Goal: Transaction & Acquisition: Subscribe to service/newsletter

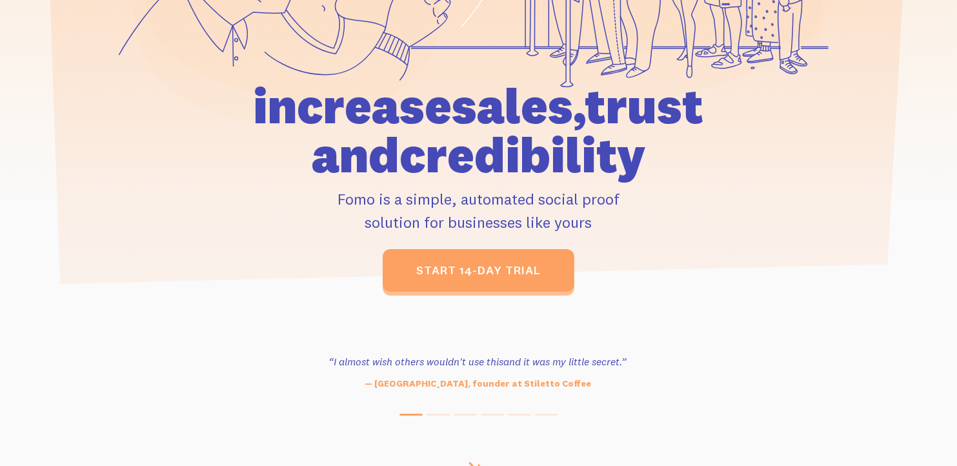
scroll to position [314, 0]
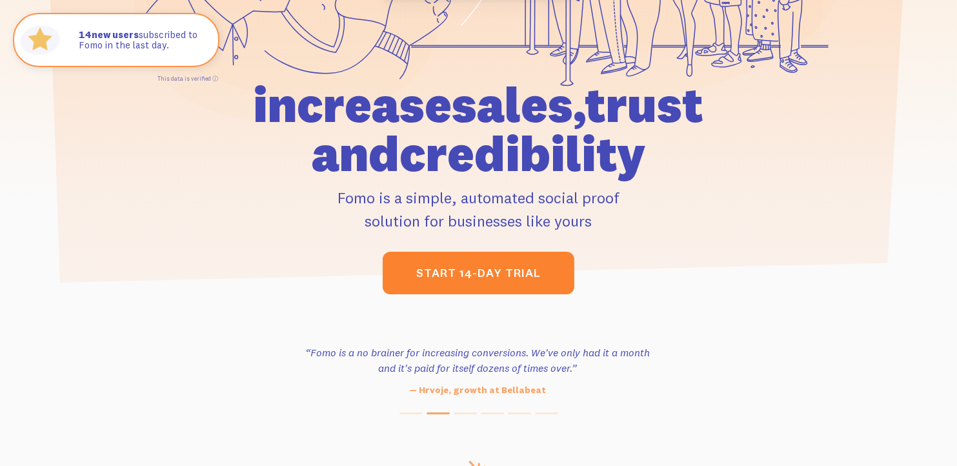
click at [521, 270] on link "start 14-day trial" at bounding box center [479, 273] width 192 height 43
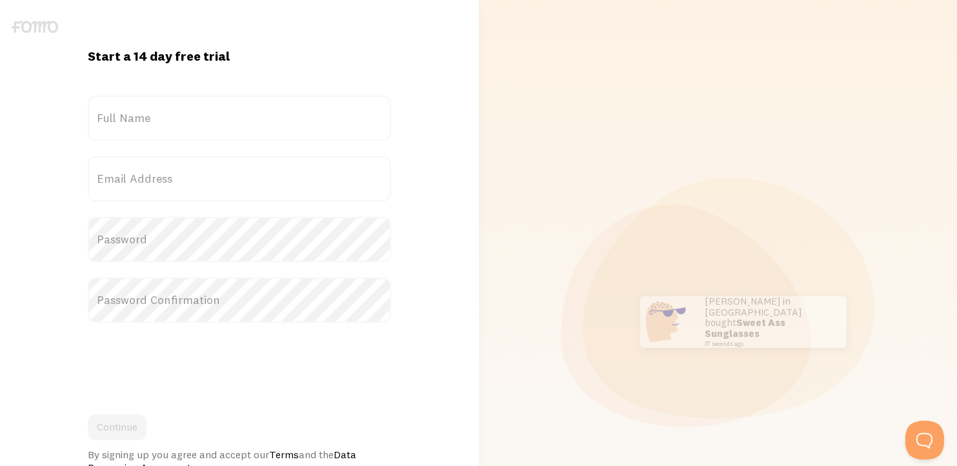
click at [223, 130] on label "Full Name" at bounding box center [239, 118] width 303 height 45
click at [223, 130] on input "Full Name" at bounding box center [239, 118] width 303 height 45
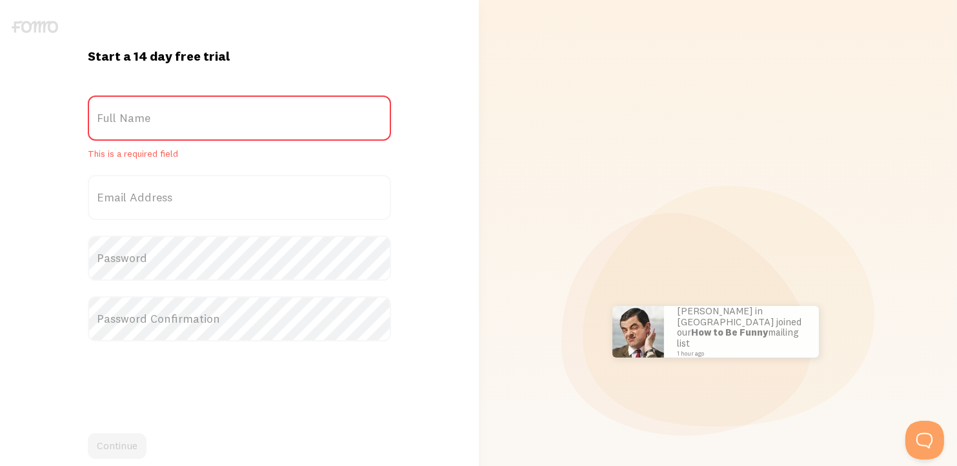
click at [205, 123] on label "Full Name" at bounding box center [239, 118] width 303 height 45
click at [205, 123] on input "Full Name" at bounding box center [239, 118] width 303 height 45
click at [205, 123] on label "Full Name" at bounding box center [239, 118] width 303 height 45
click at [205, 123] on input "Full Name" at bounding box center [239, 118] width 303 height 45
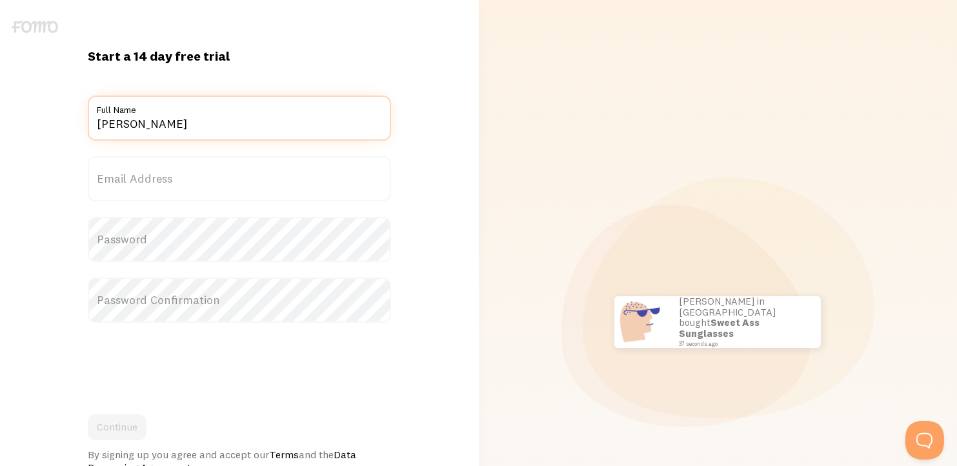
type input "[PERSON_NAME]"
click at [230, 172] on label "Email Address" at bounding box center [239, 178] width 303 height 45
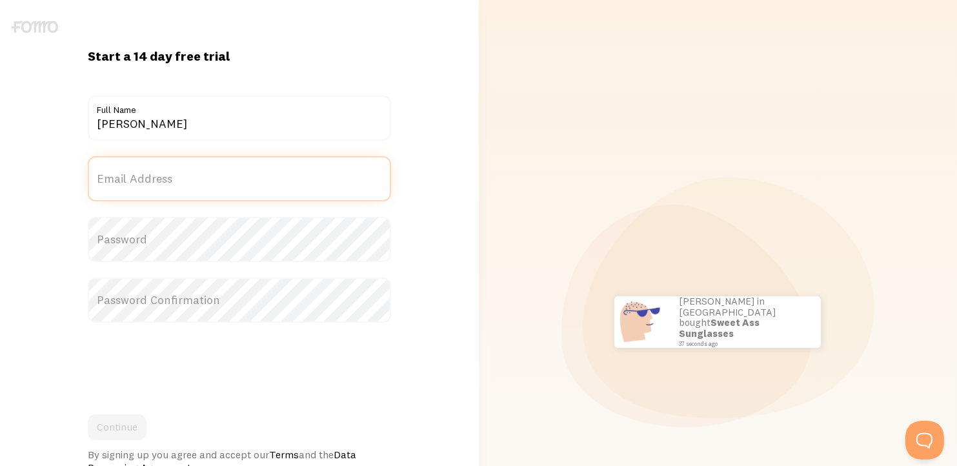
click at [230, 172] on input "Email Address" at bounding box center [239, 178] width 303 height 45
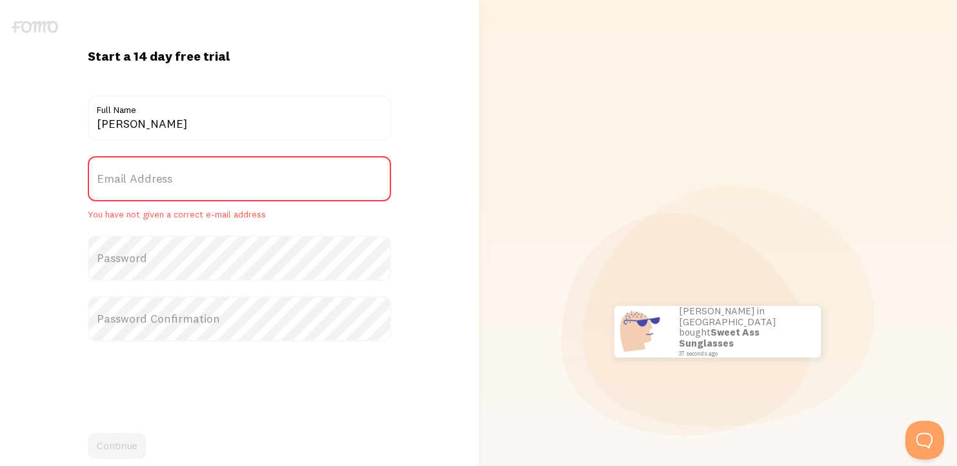
click at [230, 172] on label "Email Address" at bounding box center [239, 178] width 303 height 45
click at [230, 172] on input "Email Address" at bounding box center [239, 178] width 303 height 45
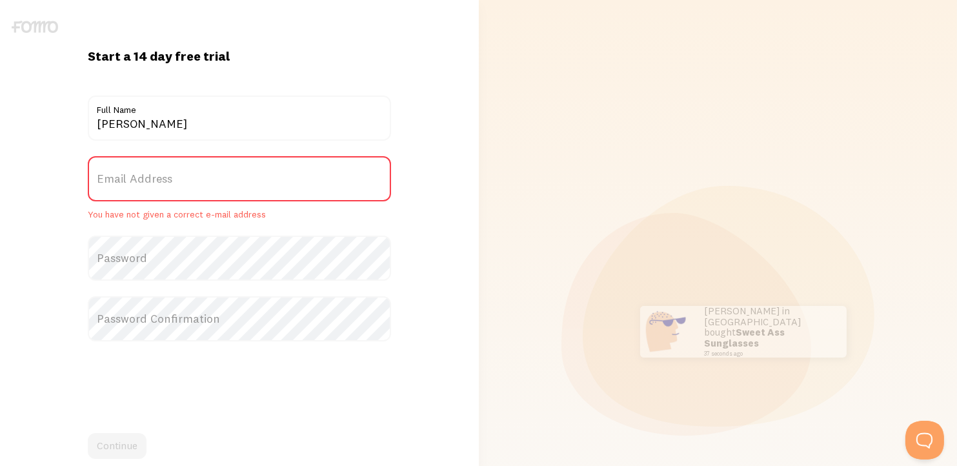
click at [213, 184] on label "Email Address" at bounding box center [239, 178] width 303 height 45
click at [213, 184] on input "Email Address" at bounding box center [239, 178] width 303 height 45
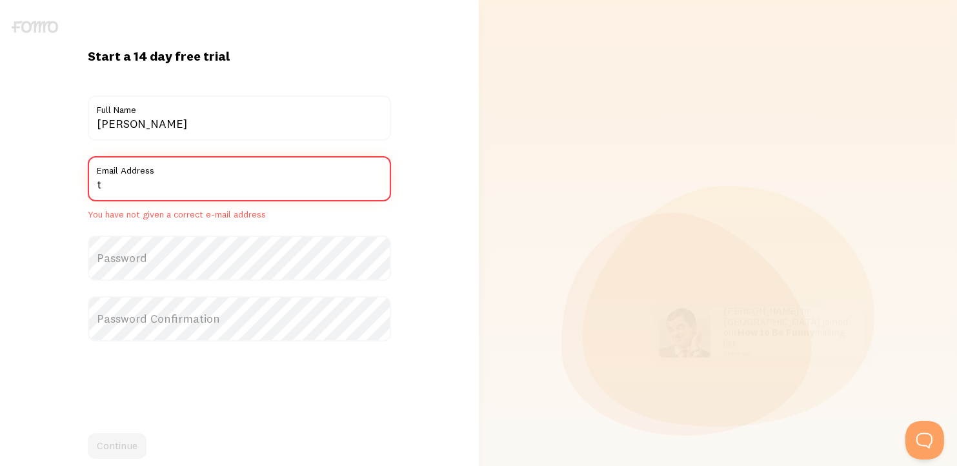
type input "[EMAIL_ADDRESS][DOMAIN_NAME]"
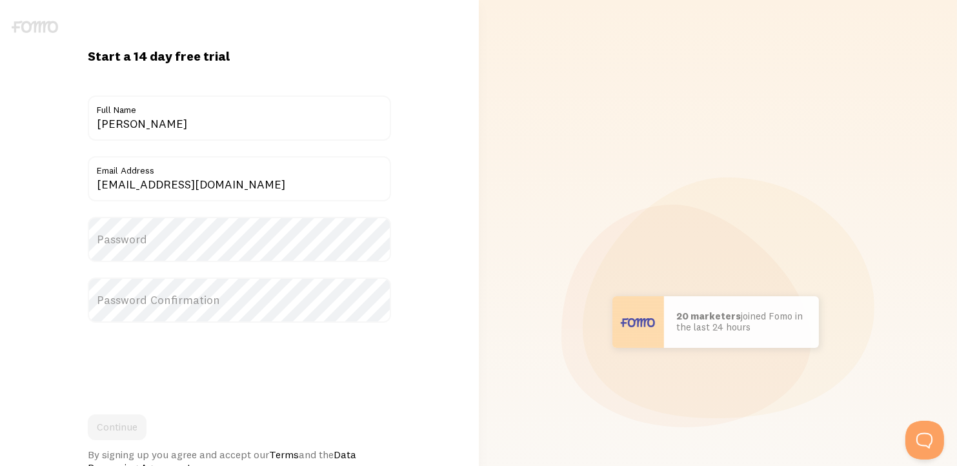
click at [181, 235] on label "Password" at bounding box center [239, 239] width 303 height 45
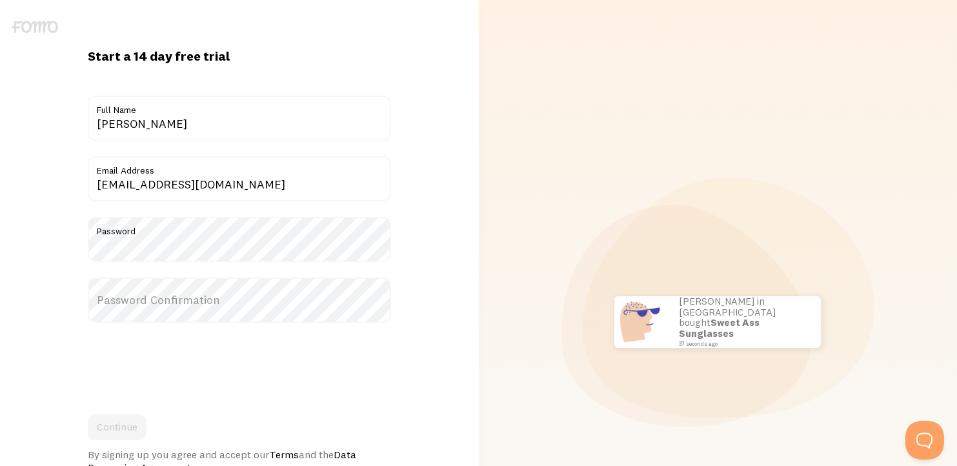
click at [185, 297] on label "Password Confirmation" at bounding box center [239, 299] width 303 height 45
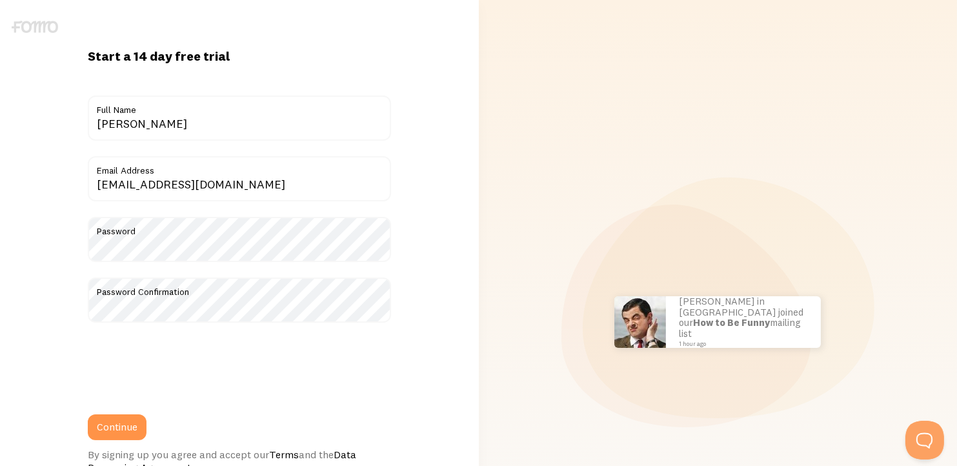
click at [307, 231] on label "Password" at bounding box center [239, 228] width 303 height 22
click at [372, 232] on label "Password" at bounding box center [239, 228] width 303 height 22
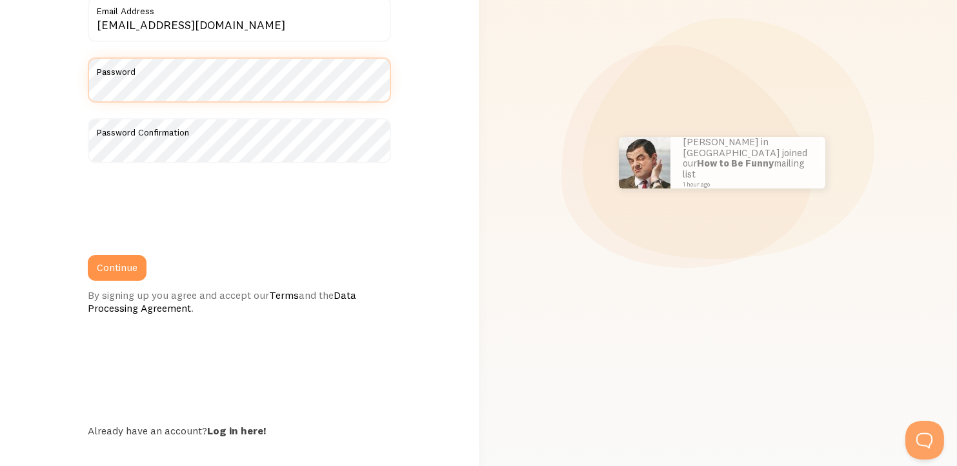
scroll to position [160, 0]
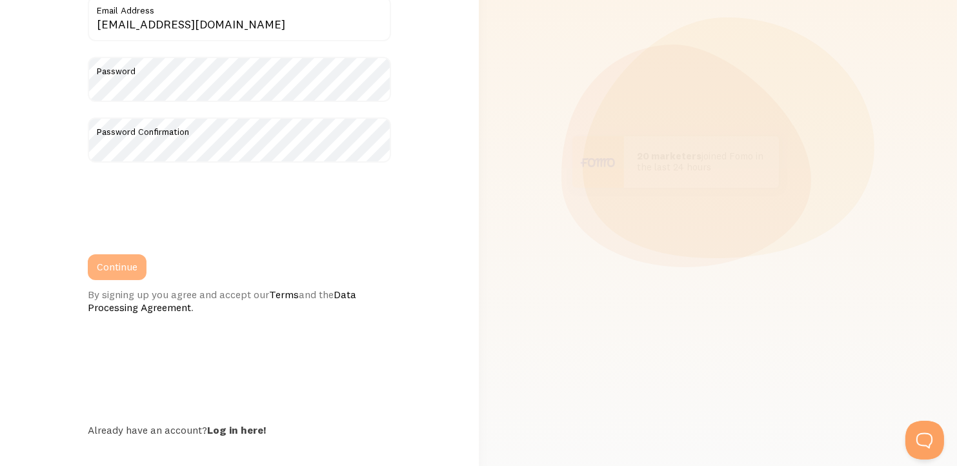
click at [125, 274] on button "Continue" at bounding box center [117, 267] width 59 height 26
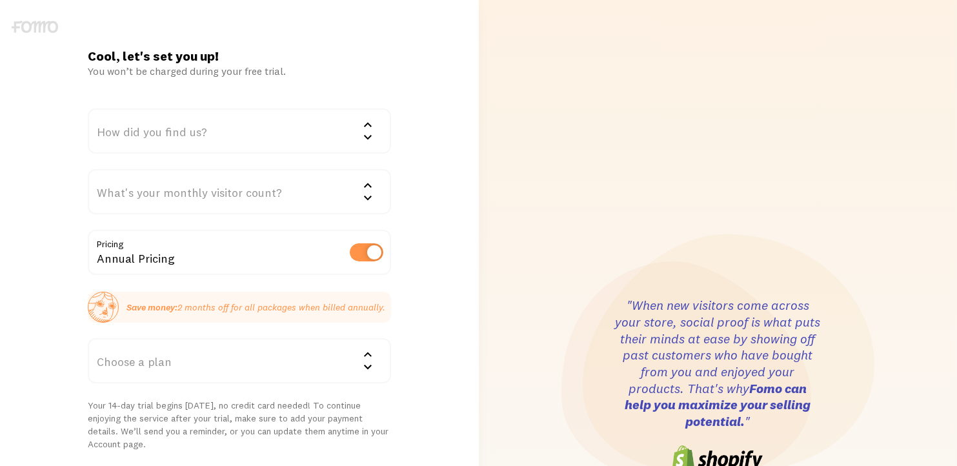
click at [308, 132] on div "How did you find us?" at bounding box center [239, 130] width 303 height 45
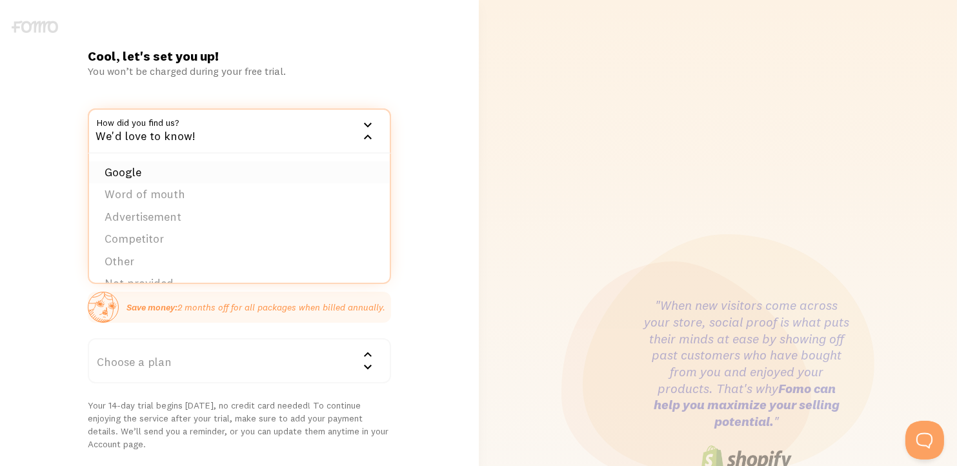
click at [227, 173] on li "Google" at bounding box center [239, 172] width 301 height 23
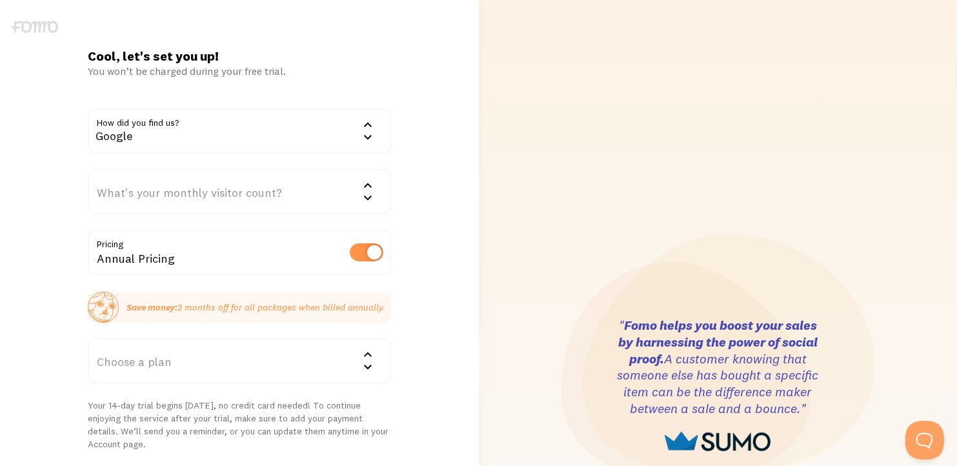
click at [290, 183] on div "What's your monthly visitor count?" at bounding box center [239, 191] width 303 height 45
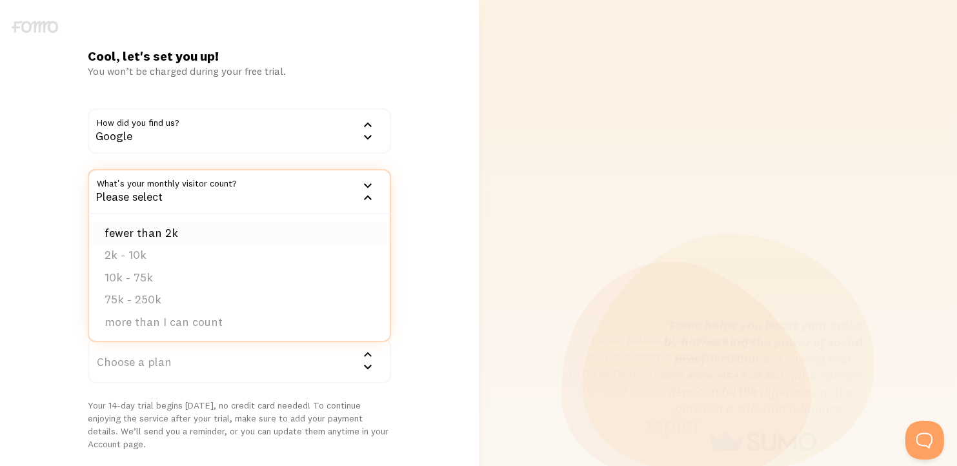
scroll to position [28, 0]
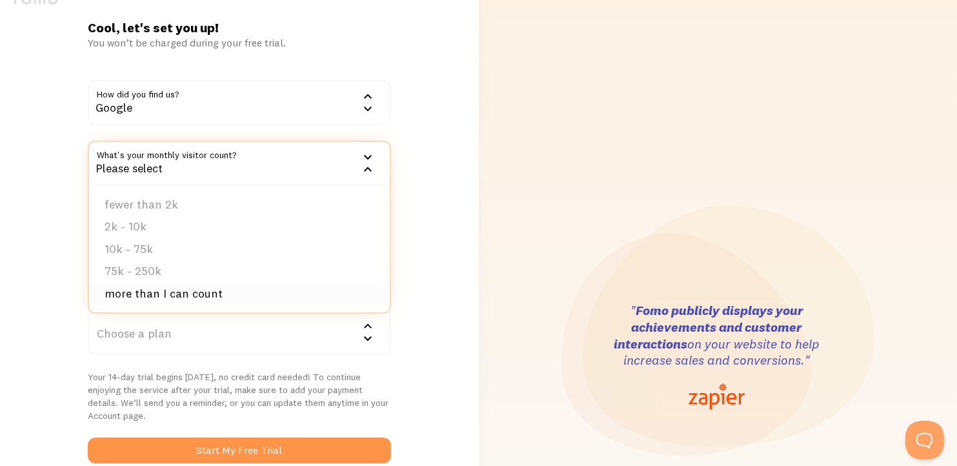
click at [212, 288] on li "more than I can count" at bounding box center [239, 294] width 301 height 23
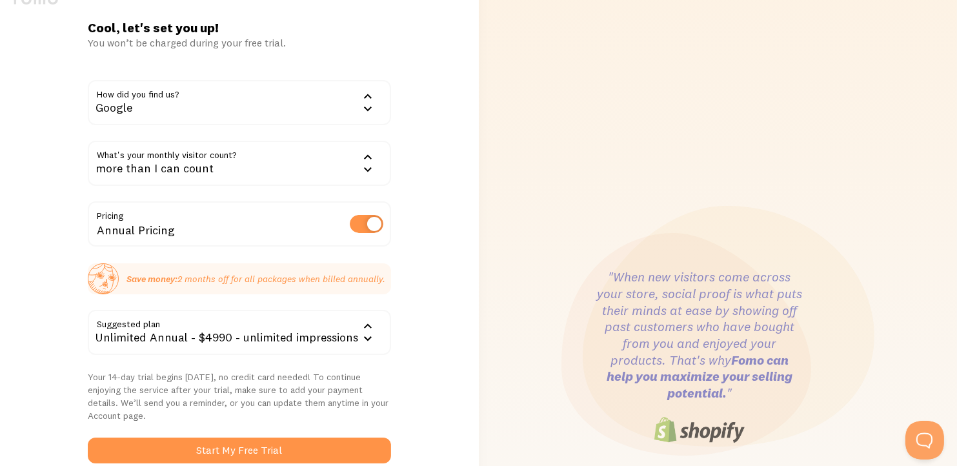
click at [243, 226] on div "Annual Pricing" at bounding box center [239, 224] width 303 height 47
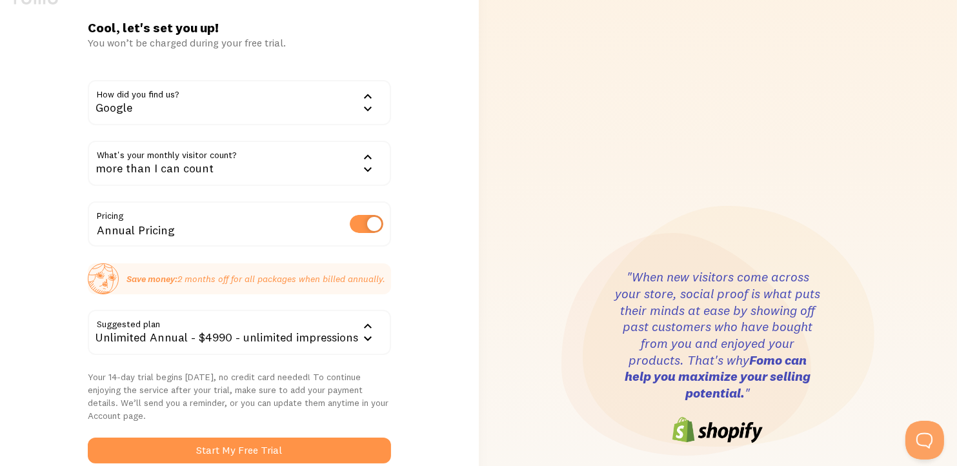
click at [214, 170] on div "more than I can count" at bounding box center [239, 163] width 303 height 45
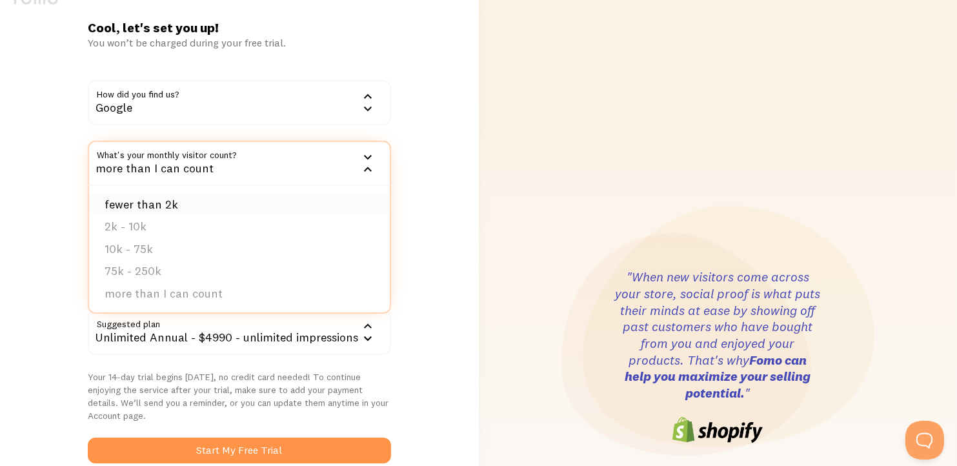
click at [218, 196] on li "fewer than 2k" at bounding box center [239, 205] width 301 height 23
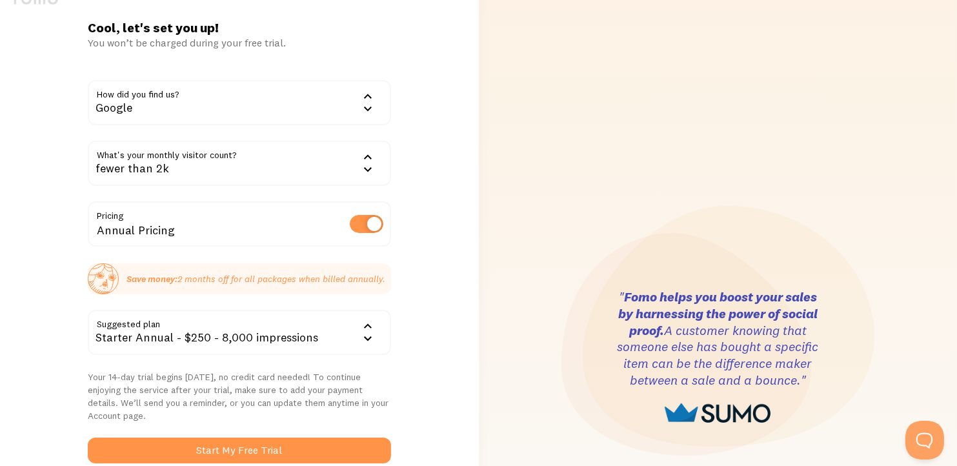
click at [213, 174] on div "fewer than 2k" at bounding box center [239, 163] width 303 height 45
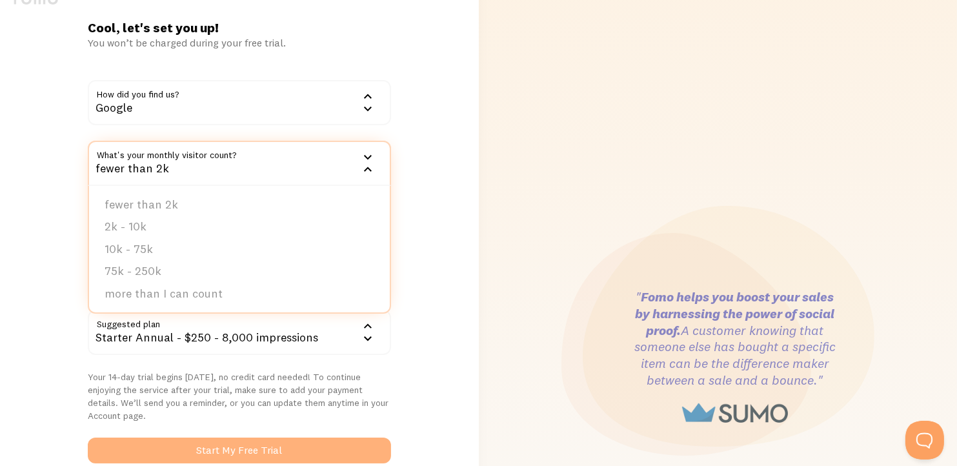
click at [210, 442] on button "Start My Free Trial" at bounding box center [239, 450] width 303 height 26
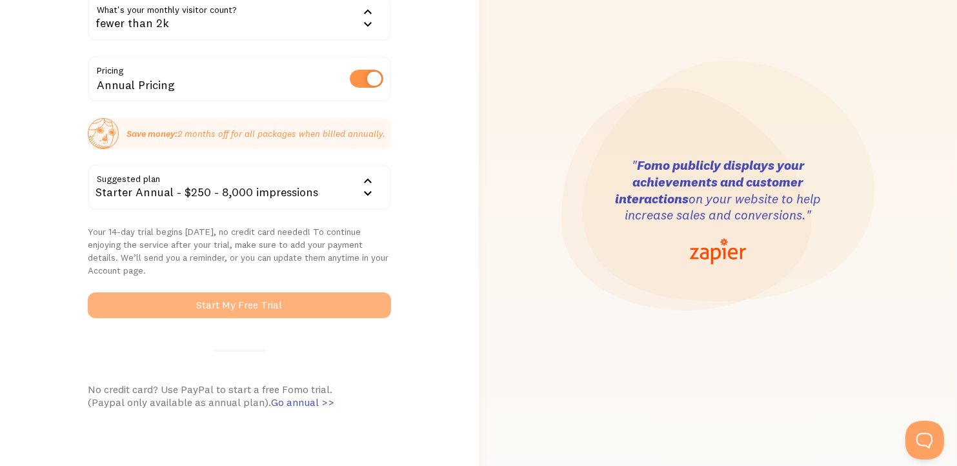
scroll to position [181, 0]
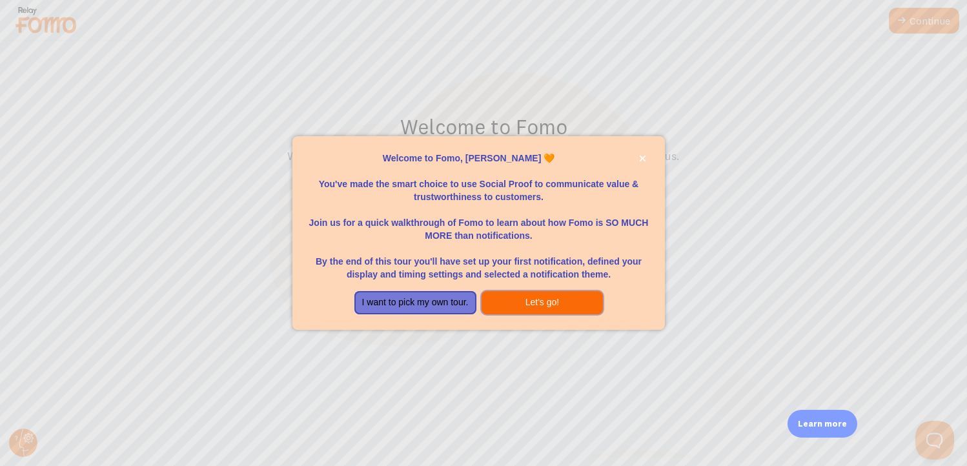
click at [541, 297] on button "Let's go!" at bounding box center [542, 302] width 122 height 23
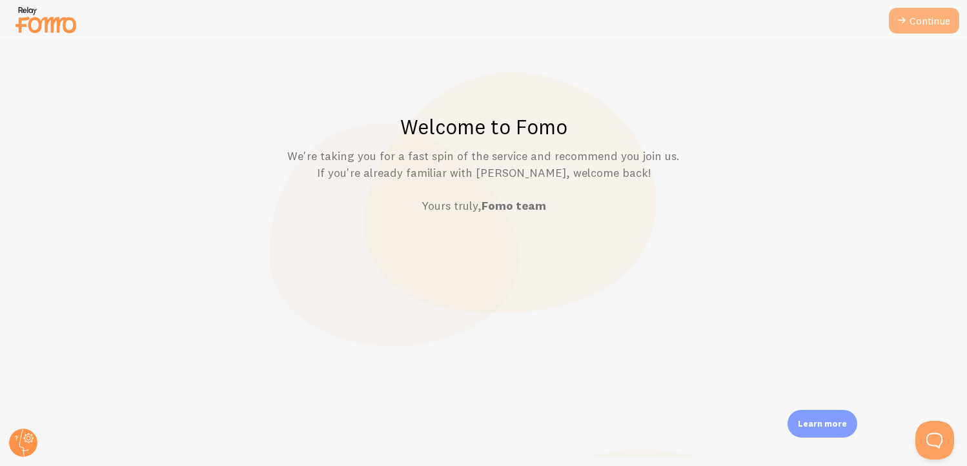
click at [942, 18] on link "Continue" at bounding box center [924, 21] width 70 height 26
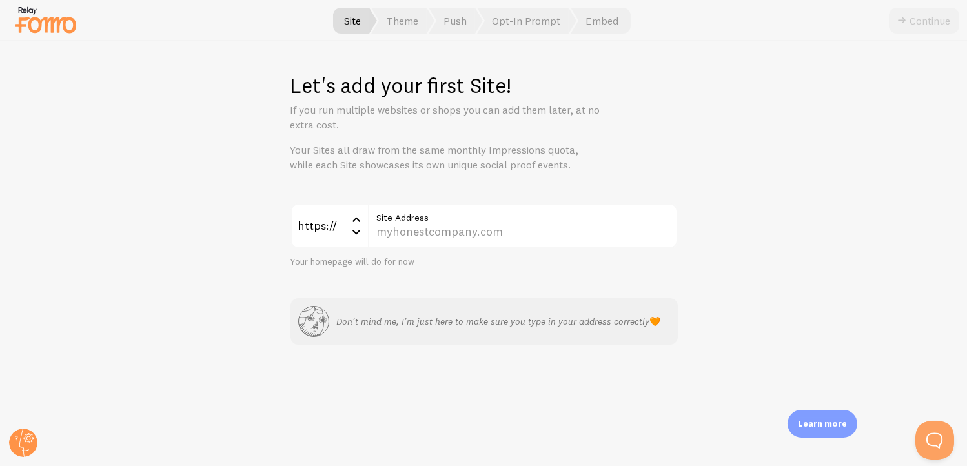
click at [359, 231] on icon at bounding box center [355, 231] width 15 height 15
click at [416, 222] on label "Site Address" at bounding box center [523, 214] width 310 height 22
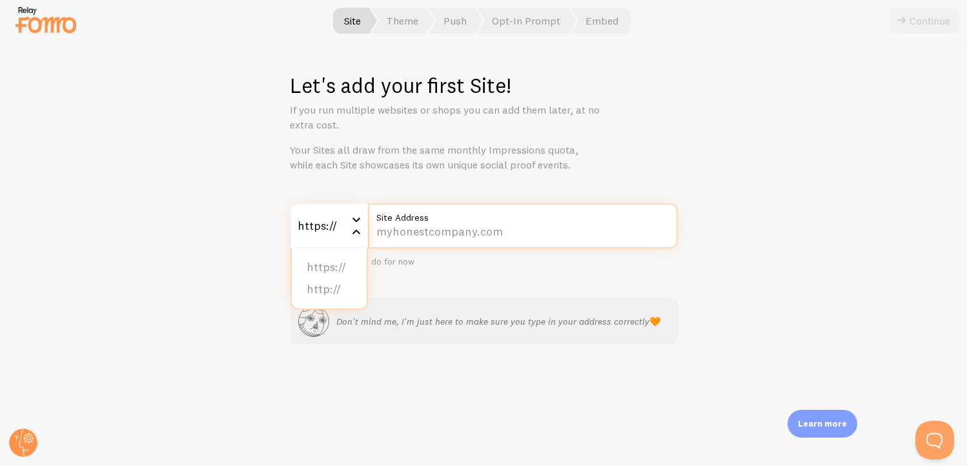
click at [416, 222] on input "Site Address" at bounding box center [523, 225] width 310 height 45
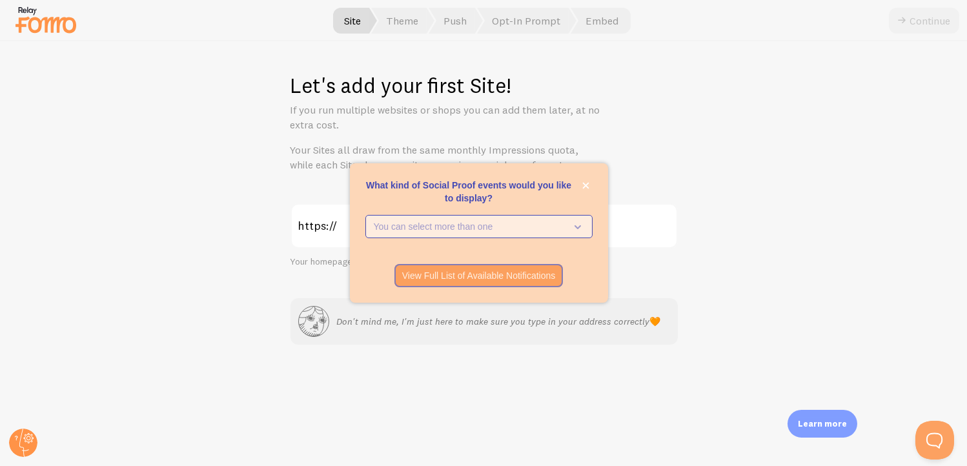
click at [503, 227] on p "You can select more than one" at bounding box center [470, 226] width 192 height 13
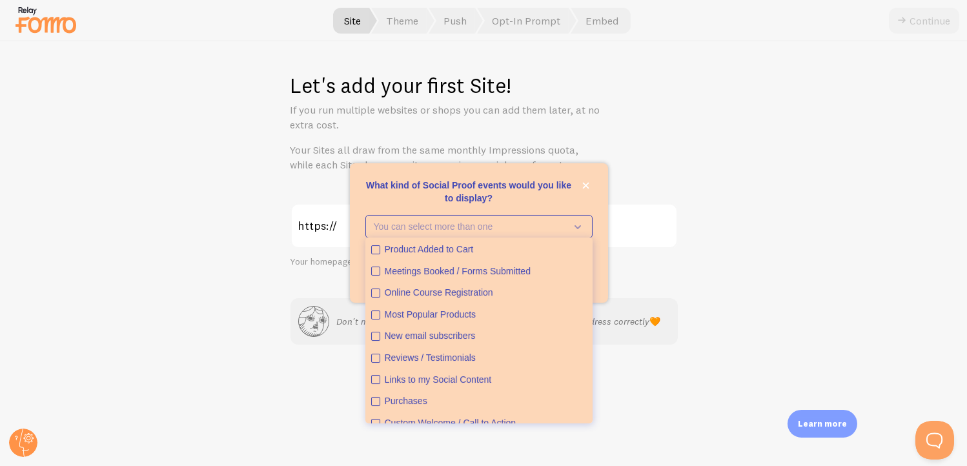
click at [696, 168] on div "Let's add your first Site! If you run multiple websites or shops you can add th…" at bounding box center [484, 253] width 966 height 425
click at [588, 180] on button "close," at bounding box center [586, 186] width 14 height 14
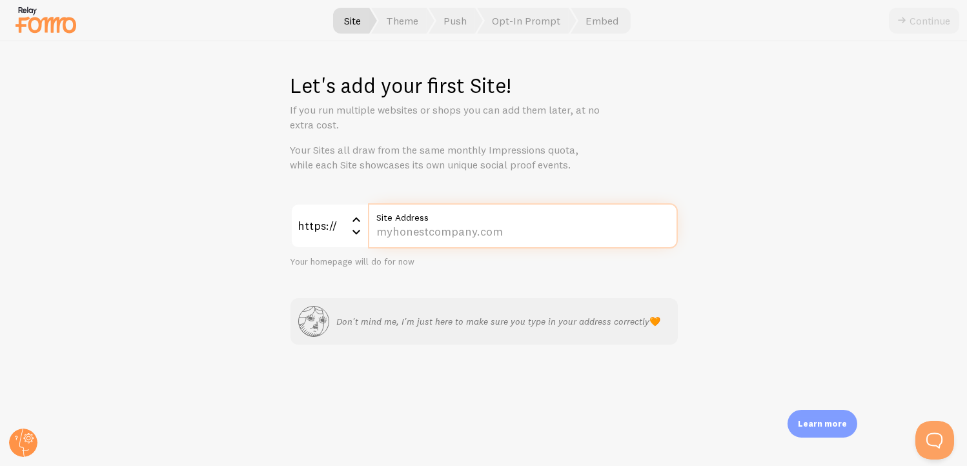
click at [519, 226] on input "Site Address" at bounding box center [523, 225] width 310 height 45
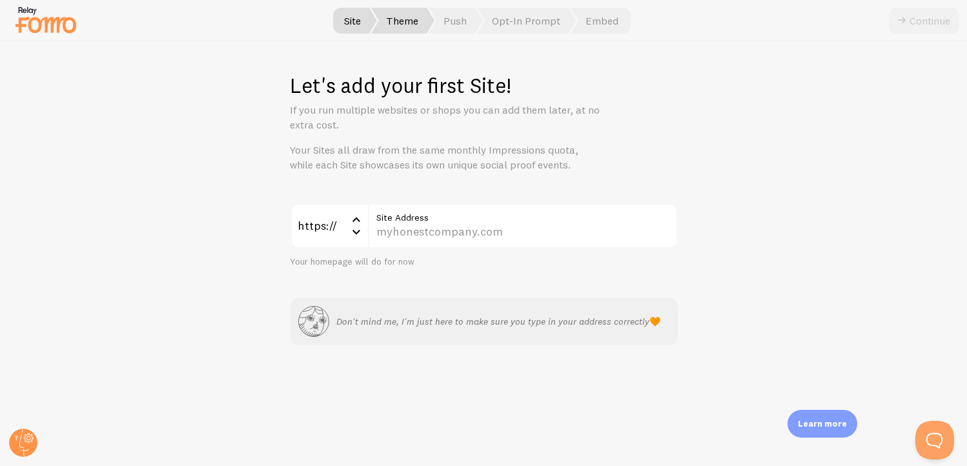
click at [412, 23] on span "Theme" at bounding box center [402, 21] width 63 height 26
click at [439, 18] on span "Push" at bounding box center [455, 21] width 54 height 26
click at [481, 11] on span at bounding box center [481, 21] width 8 height 26
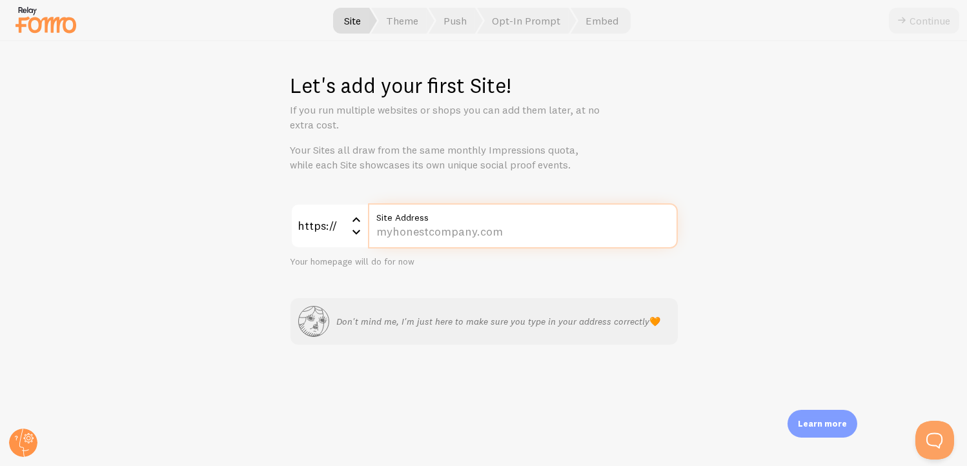
click at [436, 230] on input "Site Address" at bounding box center [523, 225] width 310 height 45
type input "k"
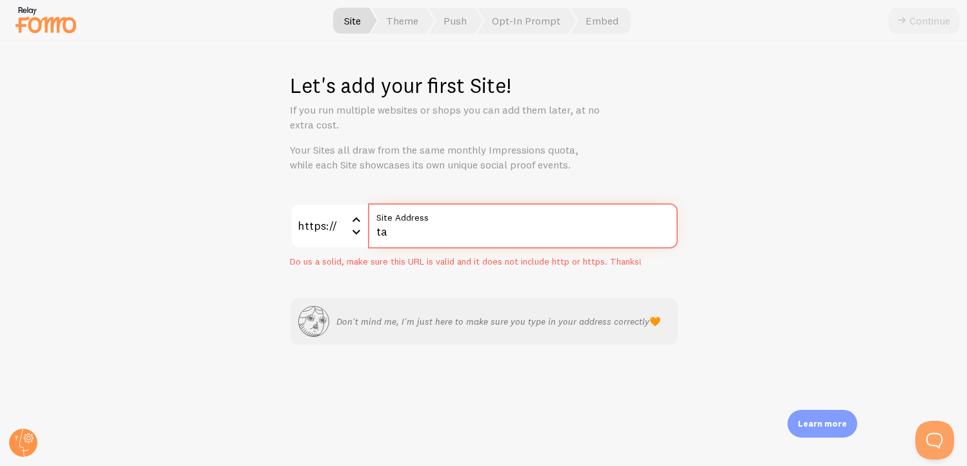
type input "t"
type input "s"
